Goal: Submit feedback/report problem

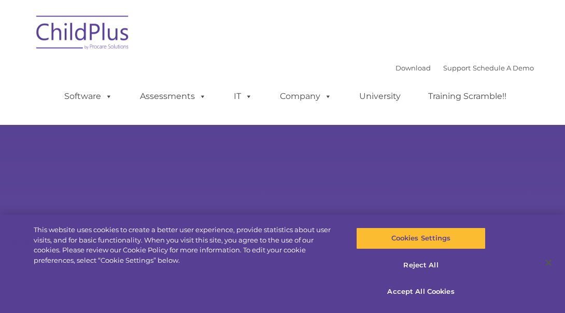
select select "MEDIUM"
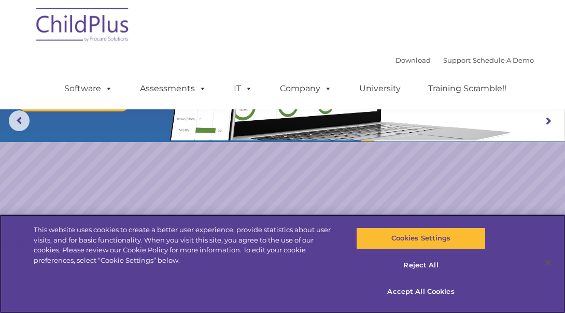
scroll to position [48, 0]
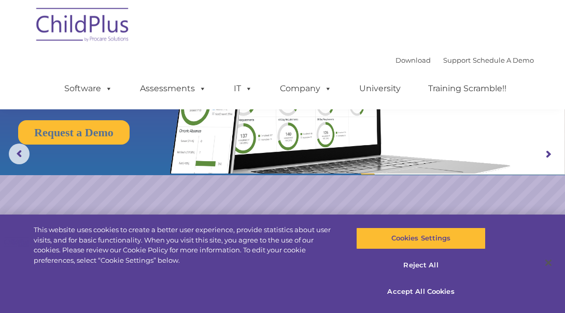
click at [554, 155] on rs-arrow at bounding box center [547, 154] width 21 height 21
click at [546, 153] on rs-arrow at bounding box center [547, 154] width 21 height 21
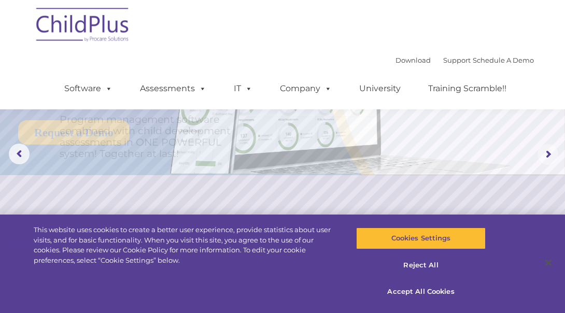
click at [546, 153] on rs-arrow at bounding box center [547, 154] width 21 height 21
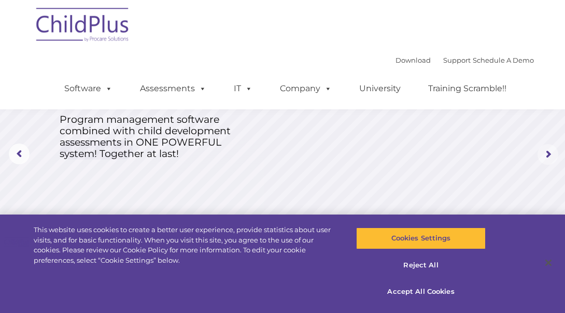
click at [546, 153] on rs-arrow at bounding box center [547, 154] width 21 height 21
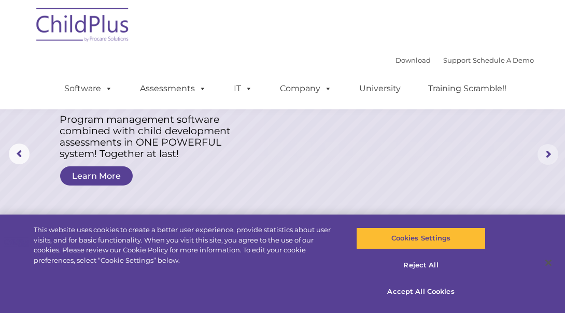
click at [546, 153] on rs-arrow at bounding box center [547, 154] width 21 height 21
